Goal: Transaction & Acquisition: Purchase product/service

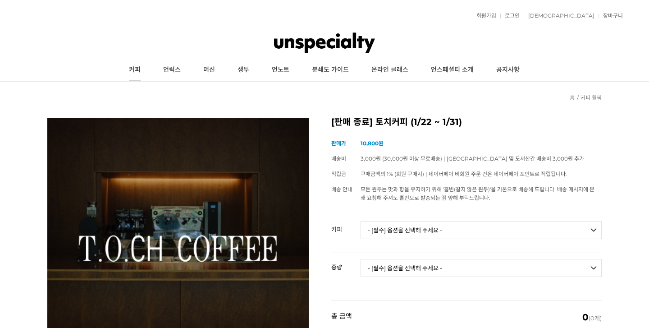
click at [146, 69] on link "커피" at bounding box center [135, 70] width 34 height 23
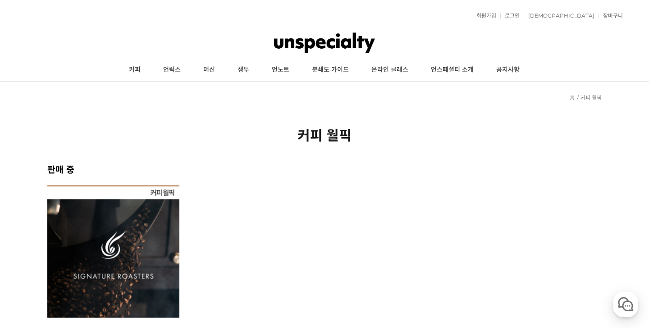
click at [151, 258] on img at bounding box center [113, 251] width 132 height 132
